Goal: Check status

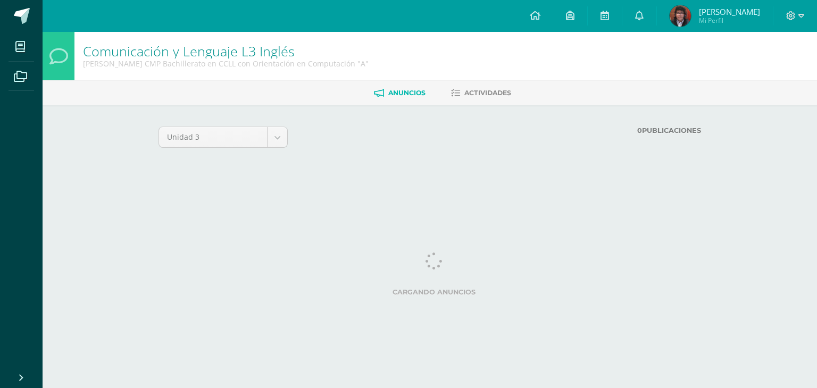
click at [659, 17] on link "Kevin Alexander Mi Perfil" at bounding box center [715, 16] width 116 height 32
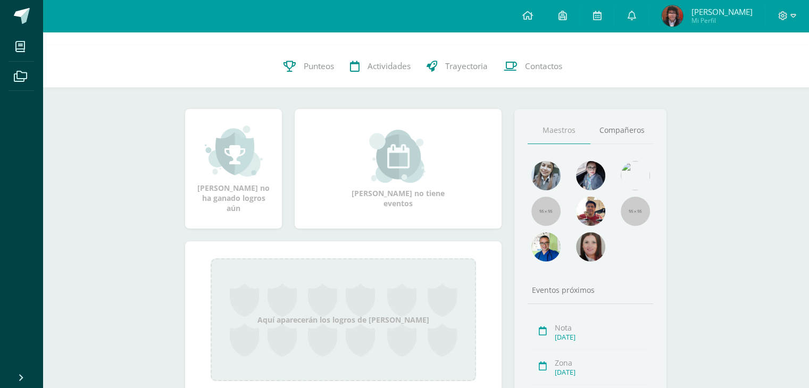
scroll to position [106, 0]
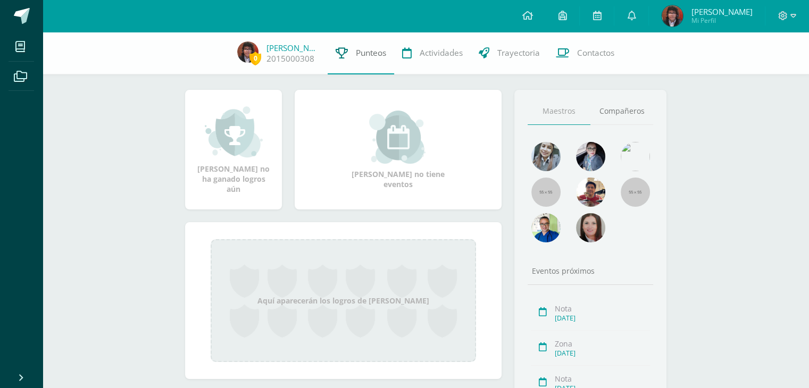
click at [356, 49] on span "Punteos" at bounding box center [371, 52] width 30 height 11
